Goal: Information Seeking & Learning: Learn about a topic

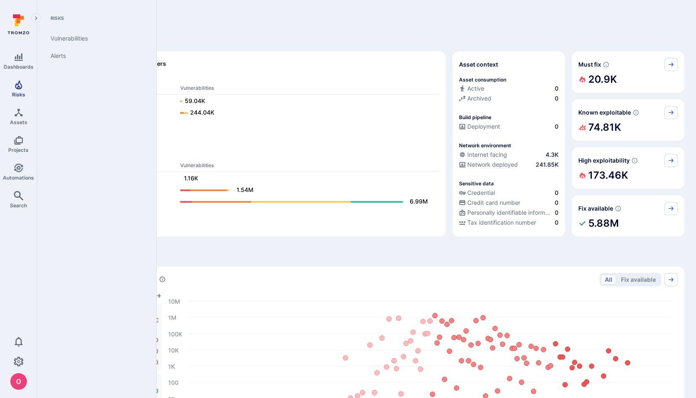
click at [21, 90] on link "Risks" at bounding box center [18, 89] width 37 height 24
click at [76, 75] on link "Custom fields" at bounding box center [95, 73] width 102 height 17
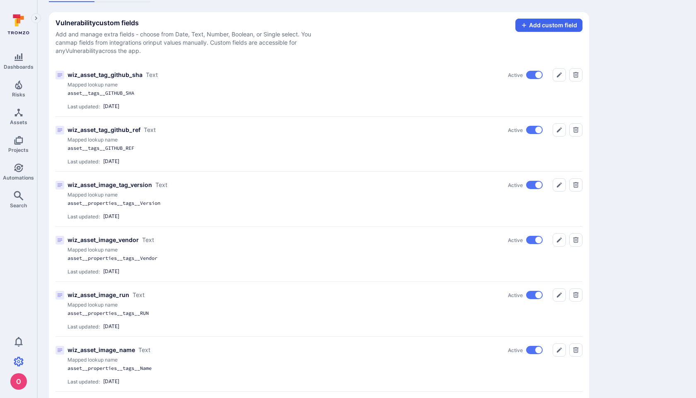
scroll to position [48, 0]
click at [558, 237] on icon "Edit" at bounding box center [559, 239] width 7 height 7
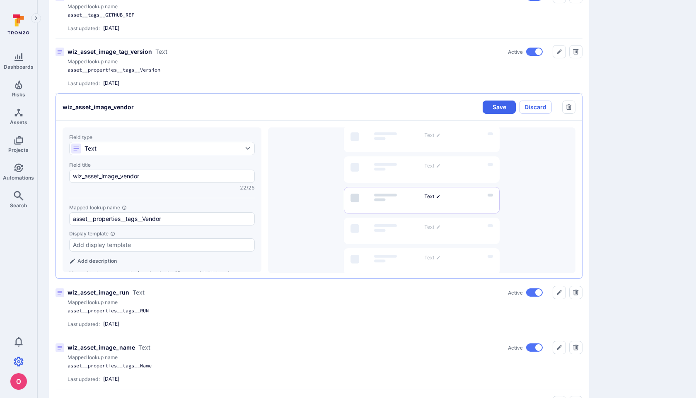
scroll to position [182, 0]
click at [270, 239] on div at bounding box center [421, 200] width 307 height 146
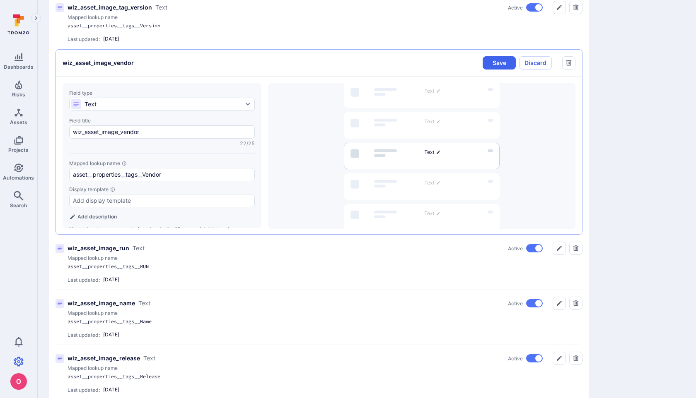
scroll to position [228, 0]
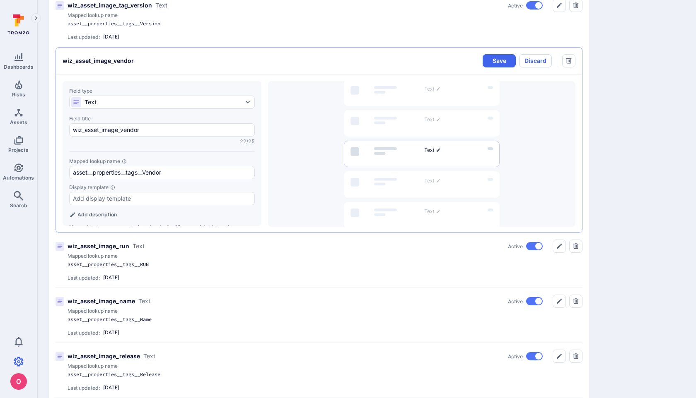
click at [234, 217] on div "Add description" at bounding box center [162, 215] width 186 height 8
click at [275, 198] on div at bounding box center [421, 154] width 307 height 146
click at [547, 157] on div at bounding box center [421, 153] width 307 height 146
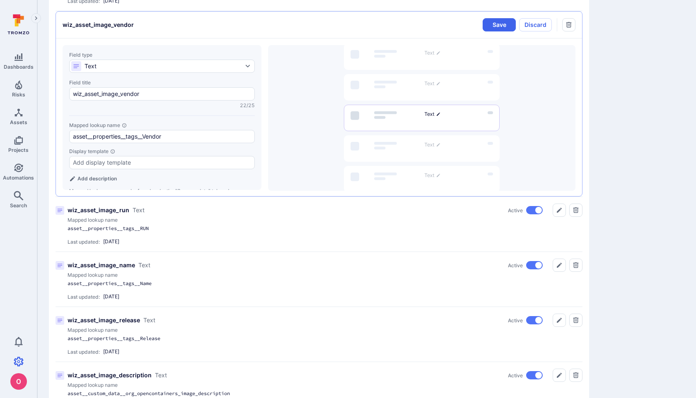
scroll to position [265, 0]
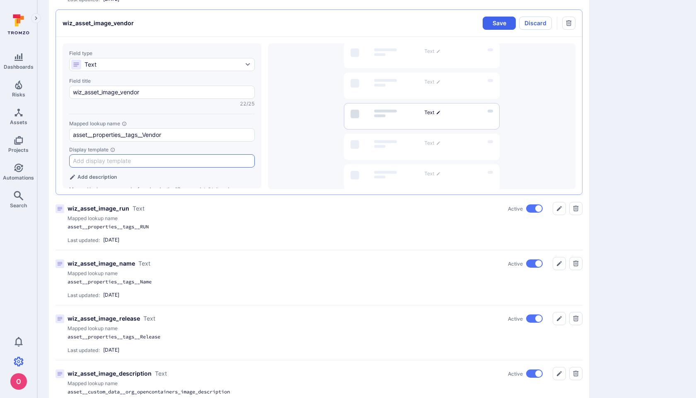
click at [210, 162] on input "Display template" at bounding box center [162, 161] width 178 height 8
click at [165, 186] on p "Mapped lookup name can be found under the "Scanner data" tab under any vulnerab…" at bounding box center [162, 196] width 186 height 20
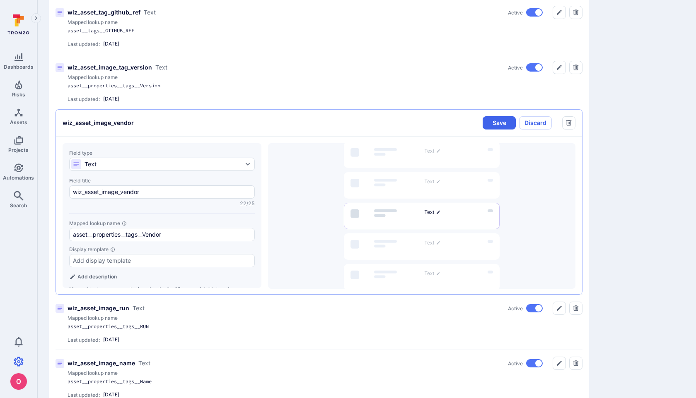
scroll to position [150, 0]
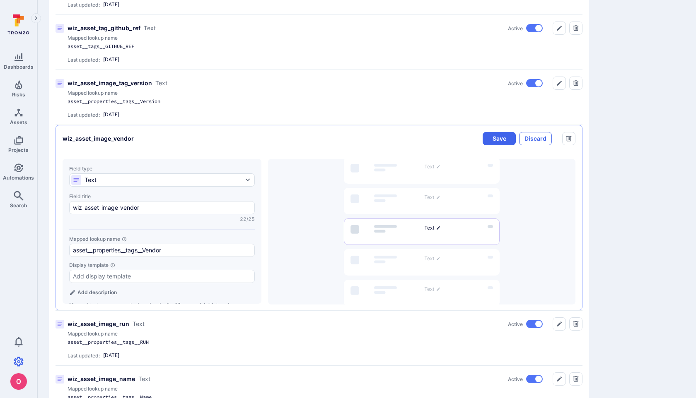
click at [535, 135] on button "Discard" at bounding box center [535, 138] width 33 height 13
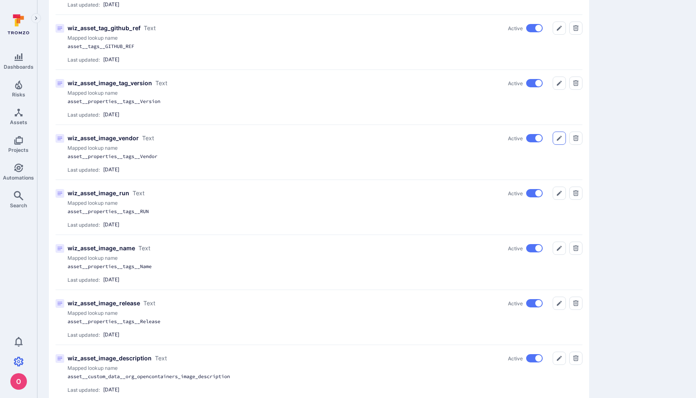
click at [559, 139] on icon "Edit" at bounding box center [559, 138] width 5 height 5
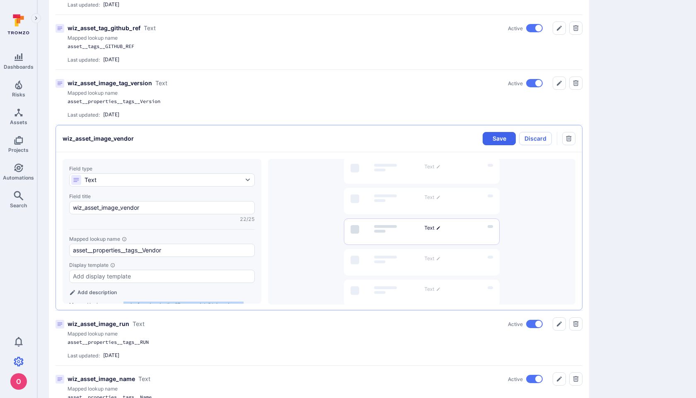
drag, startPoint x: 124, startPoint y: 303, endPoint x: 254, endPoint y: 306, distance: 129.7
click at [253, 306] on div "Field type Text Field title wiz_asset_image_vendor 22/25 Mapped lookup name ass…" at bounding box center [319, 231] width 526 height 159
click at [278, 281] on div at bounding box center [421, 232] width 307 height 146
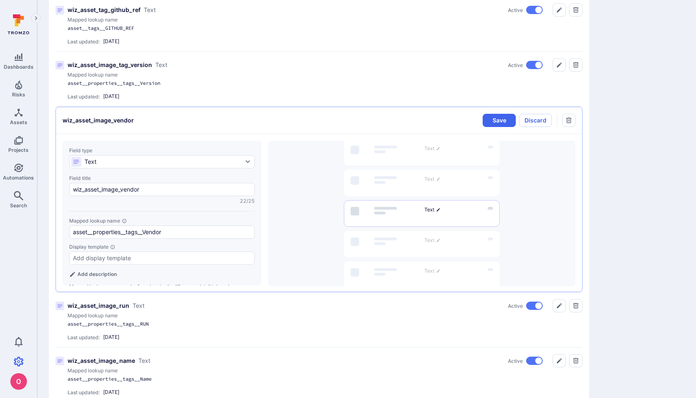
scroll to position [169, 0]
click at [535, 118] on button "Discard" at bounding box center [535, 119] width 33 height 13
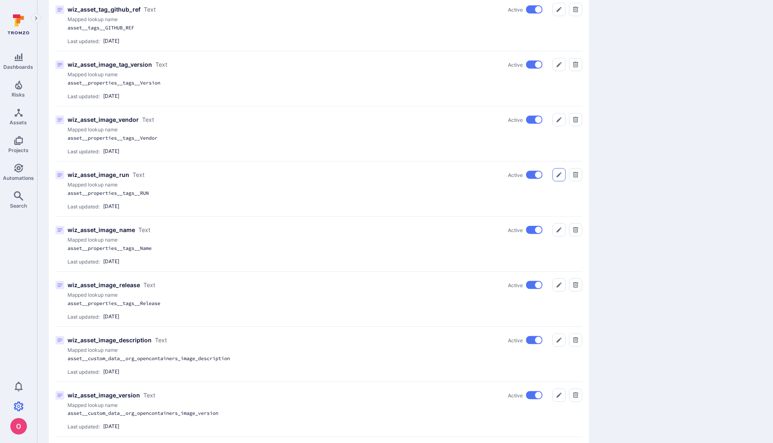
click at [560, 174] on icon "Edit" at bounding box center [559, 174] width 7 height 7
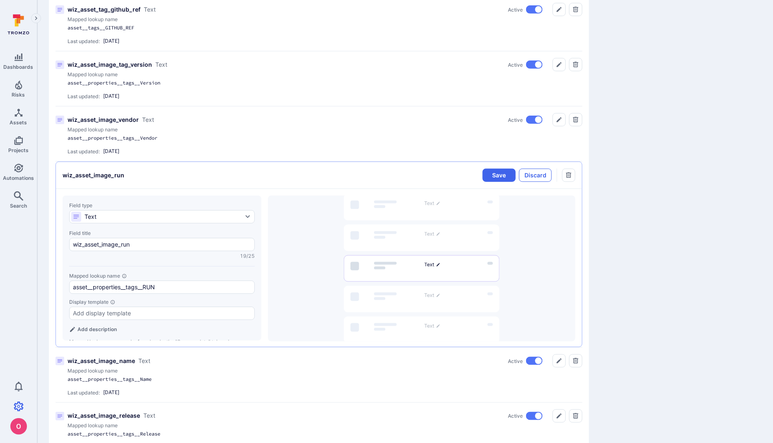
click at [540, 176] on button "Discard" at bounding box center [535, 175] width 33 height 13
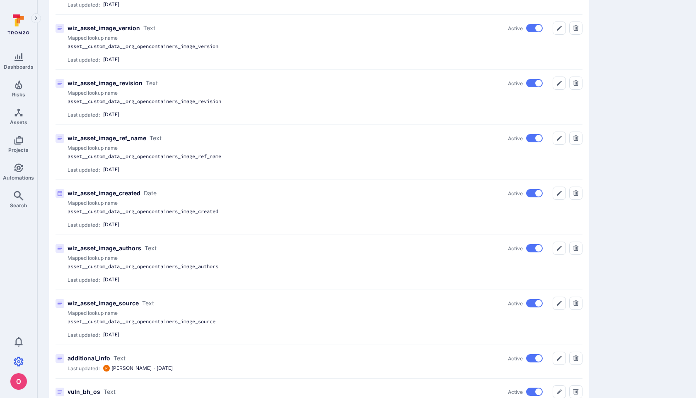
scroll to position [536, 0]
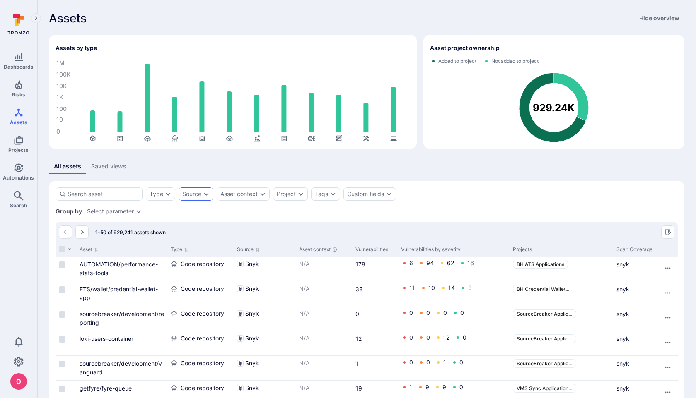
click at [206, 198] on div "Source" at bounding box center [195, 194] width 35 height 13
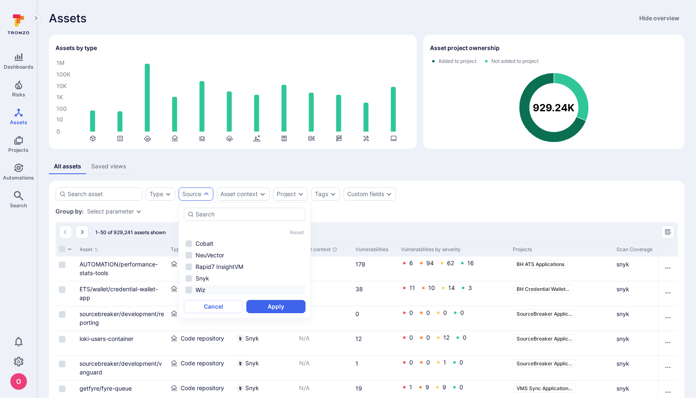
click at [190, 292] on li "Wiz" at bounding box center [245, 290] width 122 height 10
click at [278, 304] on button "Apply" at bounding box center [275, 306] width 59 height 13
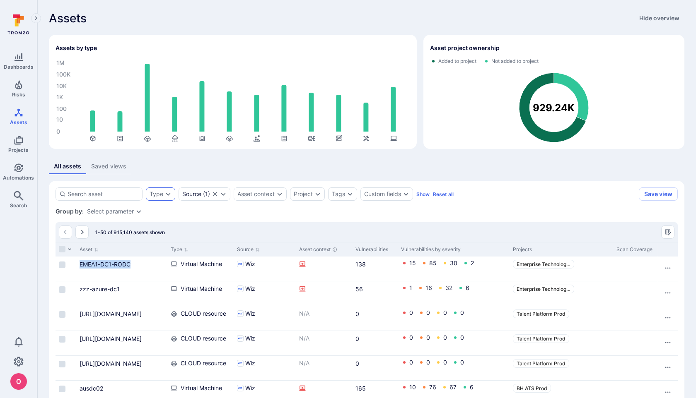
click at [168, 196] on icon "Expand dropdown" at bounding box center [168, 194] width 7 height 7
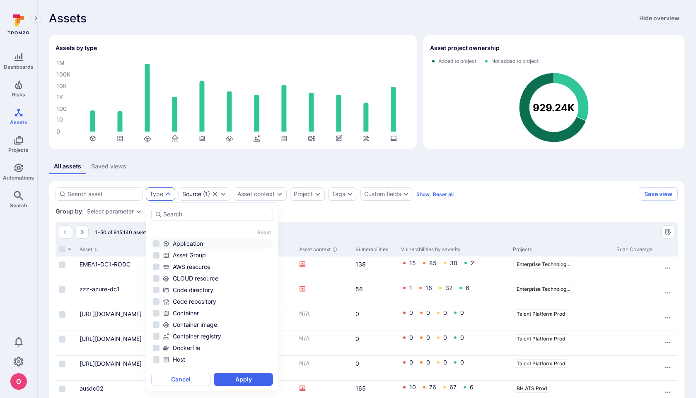
click at [156, 244] on li "Application" at bounding box center [212, 244] width 122 height 10
click at [156, 241] on li "Application" at bounding box center [212, 244] width 122 height 10
click at [155, 245] on li "Application" at bounding box center [212, 244] width 122 height 10
click at [155, 253] on li "Asset Group" at bounding box center [212, 256] width 122 height 10
click at [156, 265] on li "AWS resource" at bounding box center [212, 267] width 122 height 10
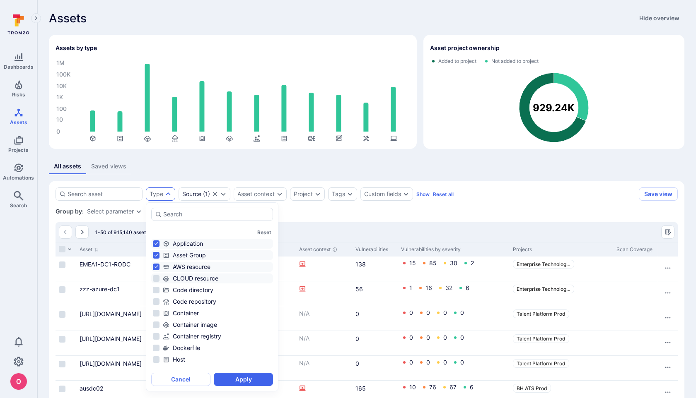
click at [157, 280] on li "CLOUD resource" at bounding box center [212, 279] width 122 height 10
click at [159, 294] on li "Code directory" at bounding box center [212, 290] width 122 height 10
click at [158, 303] on li "Code repository" at bounding box center [212, 302] width 122 height 10
click at [158, 314] on li "Container" at bounding box center [212, 314] width 122 height 10
click at [158, 326] on li "Container image" at bounding box center [212, 325] width 122 height 10
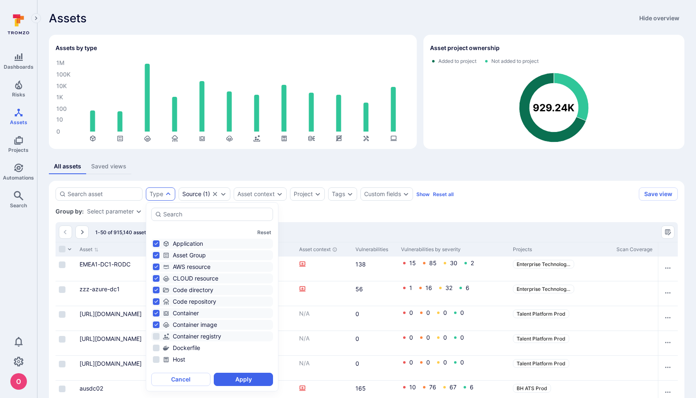
click at [157, 339] on li "Container registry" at bounding box center [212, 337] width 122 height 10
click at [157, 348] on li "Dockerfile" at bounding box center [212, 348] width 122 height 10
click at [157, 358] on li "Host" at bounding box center [212, 360] width 122 height 10
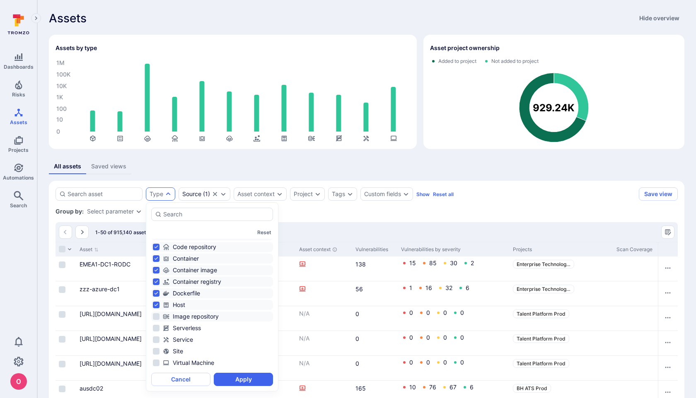
click at [154, 316] on li "Image repository" at bounding box center [212, 317] width 122 height 10
click at [155, 328] on li "Serverless" at bounding box center [212, 328] width 122 height 10
click at [155, 343] on li "Service" at bounding box center [212, 340] width 122 height 10
click at [157, 350] on li "Site" at bounding box center [212, 352] width 122 height 10
click at [157, 362] on li "Virtual Machine" at bounding box center [212, 363] width 122 height 10
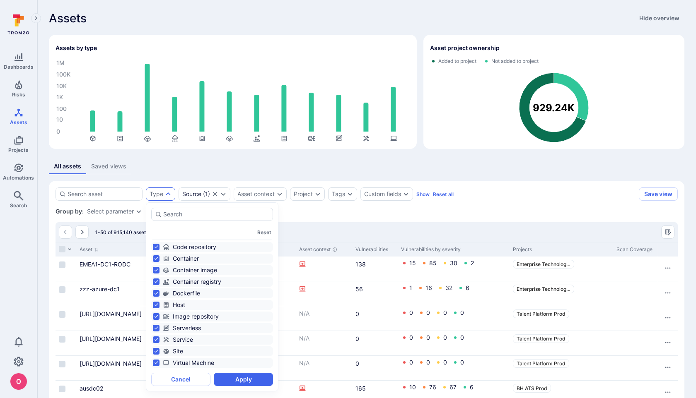
click at [157, 362] on li "Virtual Machine" at bounding box center [212, 363] width 122 height 10
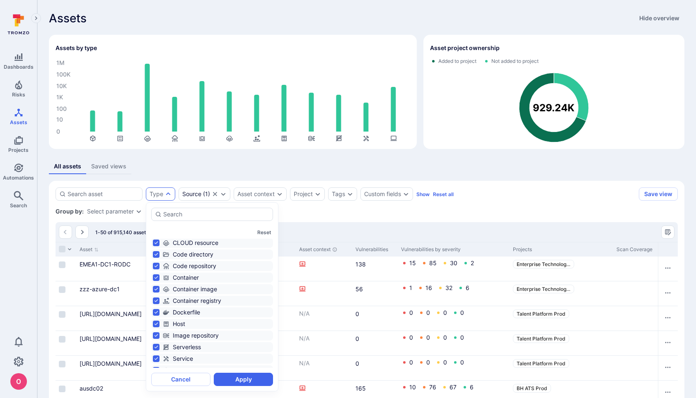
scroll to position [4, 0]
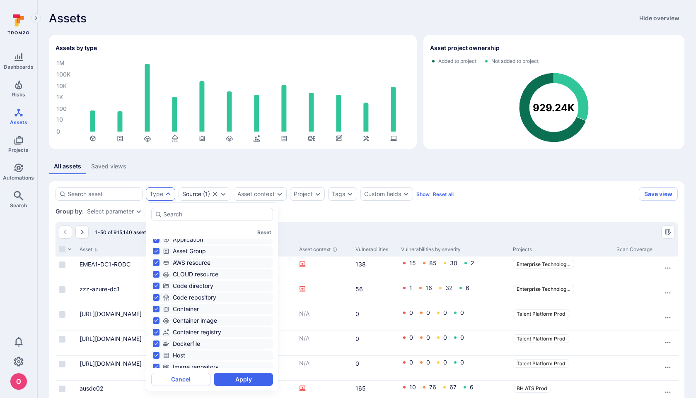
click at [154, 274] on li "CLOUD resource" at bounding box center [212, 275] width 122 height 10
click at [234, 377] on button "Apply" at bounding box center [243, 379] width 59 height 13
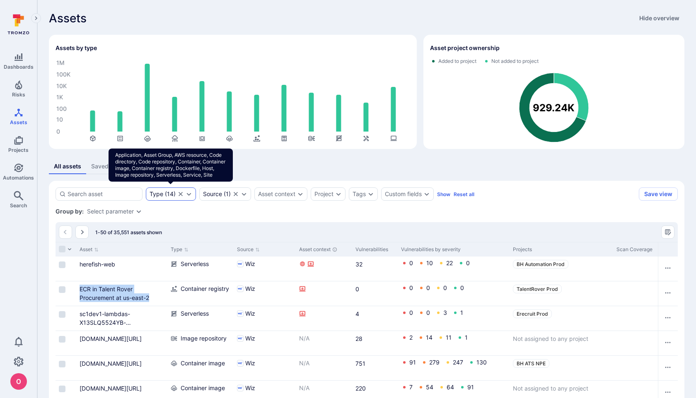
click at [188, 195] on icon "Expand dropdown" at bounding box center [189, 194] width 7 height 7
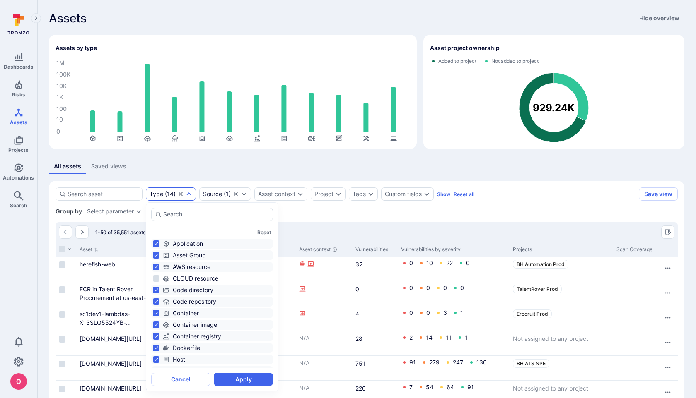
click at [157, 336] on li "Container registry" at bounding box center [212, 337] width 122 height 10
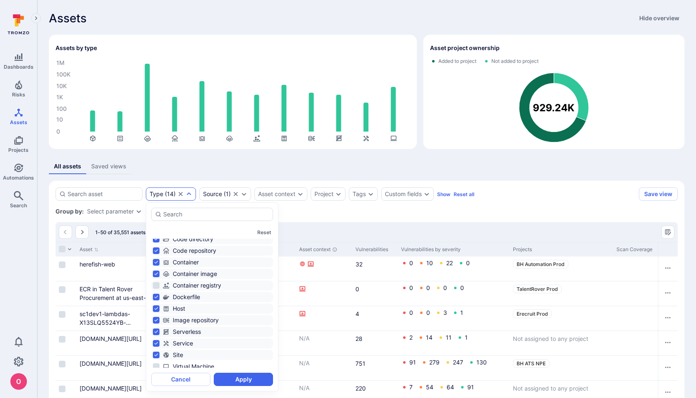
scroll to position [55, 0]
click at [156, 330] on li "Serverless" at bounding box center [212, 328] width 122 height 10
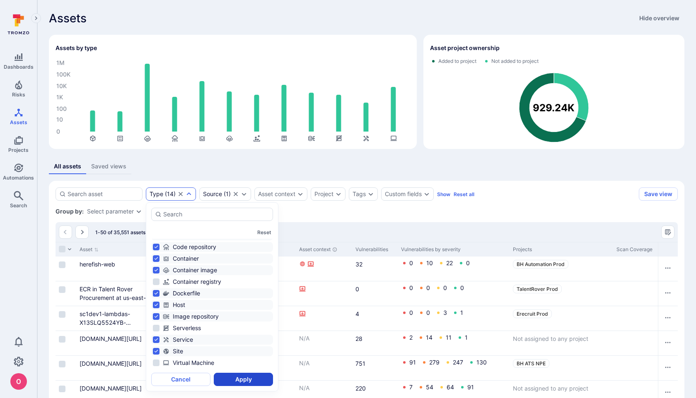
click at [238, 380] on button "Apply" at bounding box center [243, 379] width 59 height 13
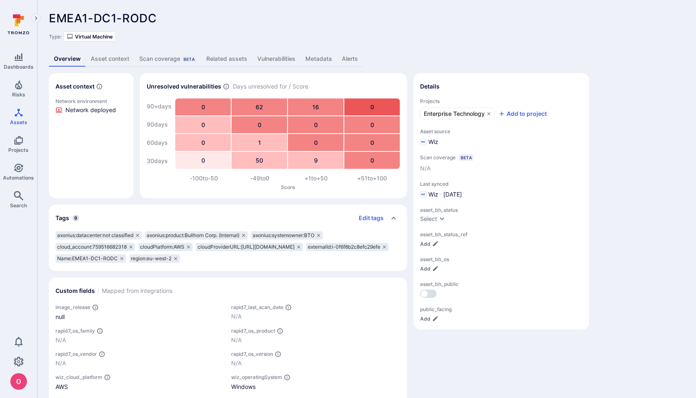
click at [312, 60] on link "Metadata" at bounding box center [318, 58] width 36 height 15
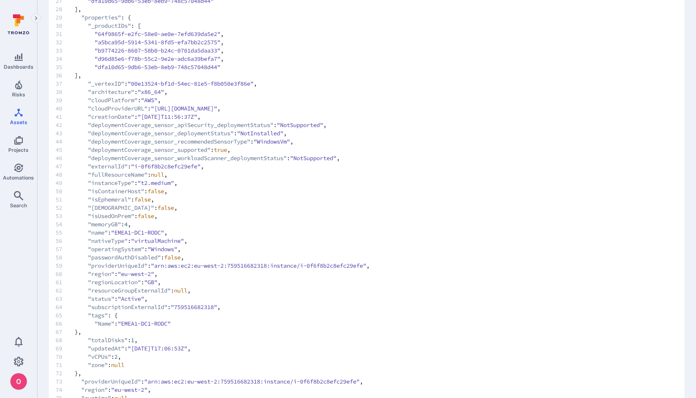
scroll to position [300, 0]
click at [393, 60] on span "34 "d96d85e6-f78b-55c2-9e2e-adc6a39befa7" ," at bounding box center [366, 57] width 622 height 8
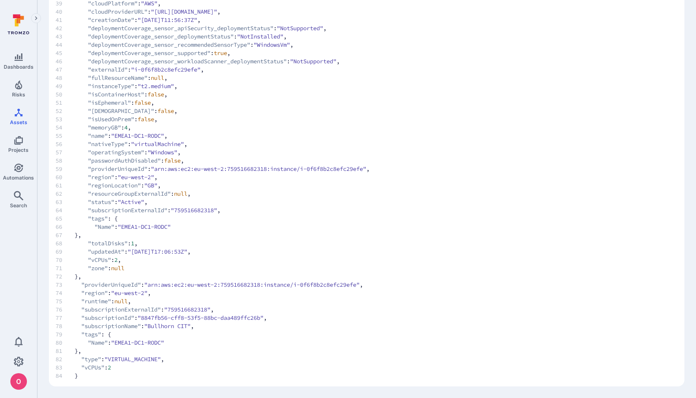
click at [603, 62] on span "46 "deploymentCoverage_sensor_workloadScanner_deploymentStatus" : "NotSupported…" at bounding box center [366, 61] width 622 height 8
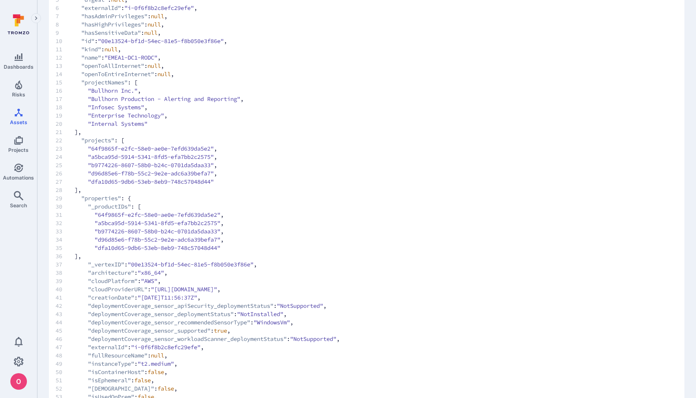
scroll to position [0, 0]
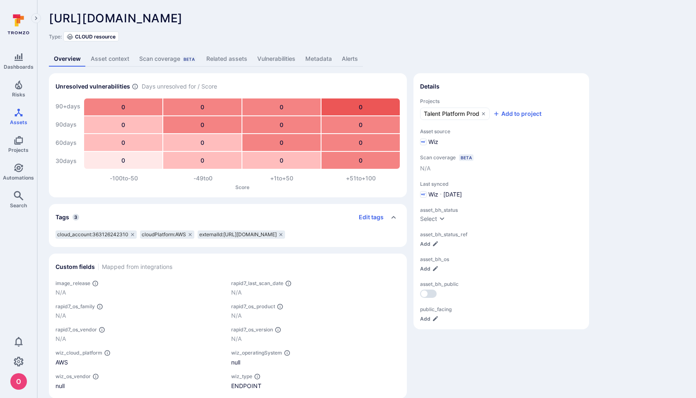
click at [277, 63] on link "Vulnerabilities" at bounding box center [276, 58] width 48 height 15
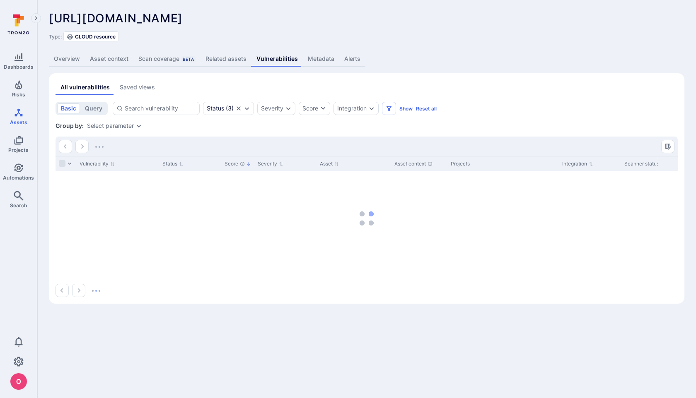
click at [126, 59] on link "Asset context" at bounding box center [109, 58] width 48 height 15
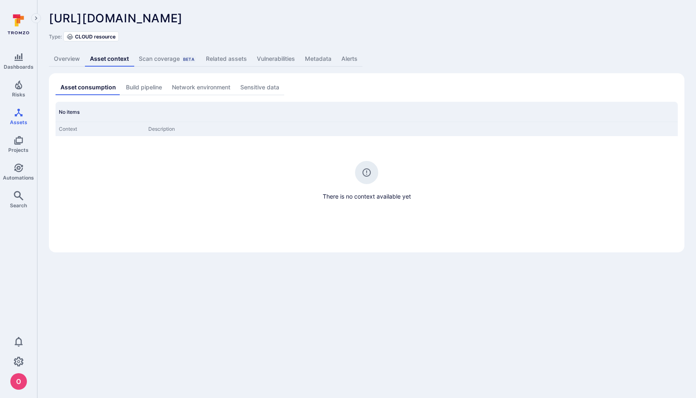
click at [251, 86] on link "Sensitive data" at bounding box center [259, 87] width 49 height 15
click at [82, 89] on link "Asset consumption" at bounding box center [86, 87] width 63 height 15
click at [277, 59] on link "Vulnerabilities" at bounding box center [276, 58] width 48 height 15
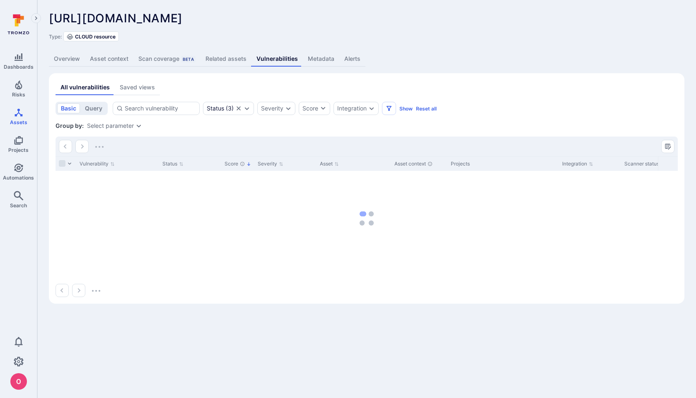
click at [319, 60] on link "Metadata" at bounding box center [321, 58] width 36 height 15
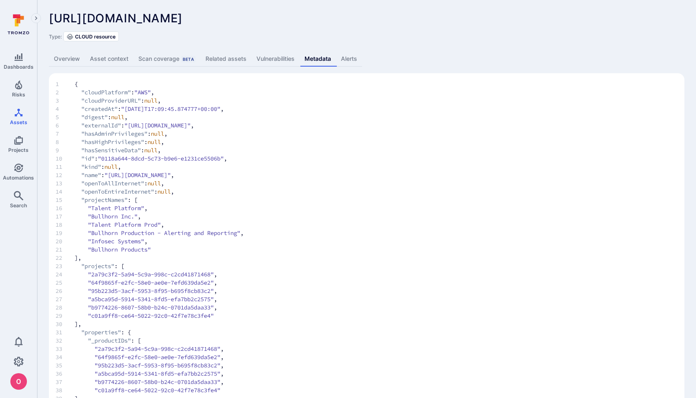
click at [323, 155] on span "10 "id" : "0118a644-8dcd-5c73-b9e6-e1231ce5506b" ," at bounding box center [366, 158] width 622 height 8
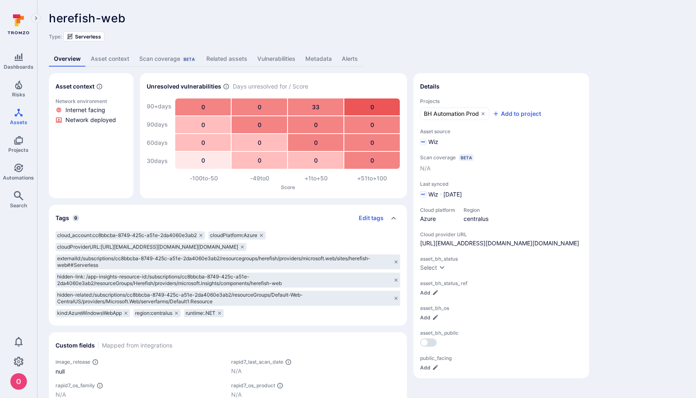
click at [321, 57] on link "Metadata" at bounding box center [318, 58] width 36 height 15
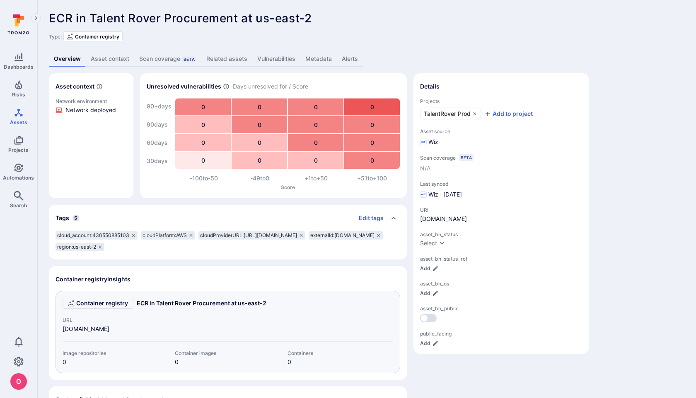
click at [305, 61] on link "Metadata" at bounding box center [318, 58] width 36 height 15
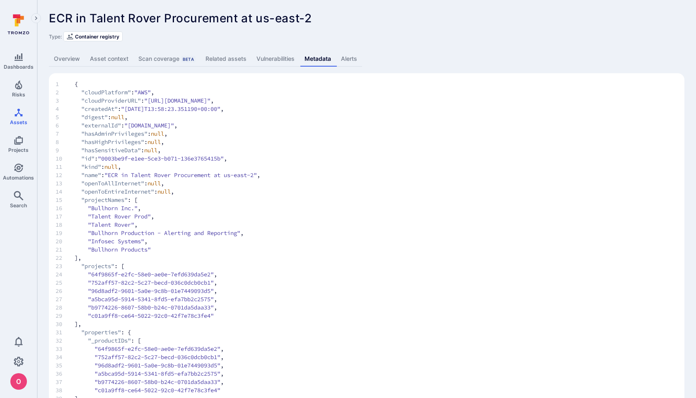
scroll to position [238, 0]
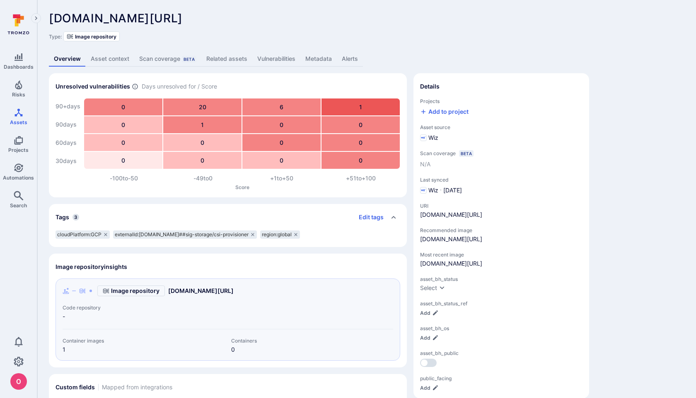
click at [311, 57] on link "Metadata" at bounding box center [318, 58] width 36 height 15
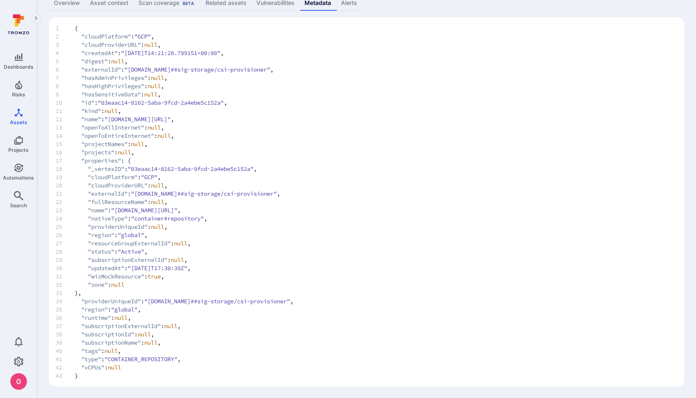
scroll to position [54, 0]
